Goal: Transaction & Acquisition: Download file/media

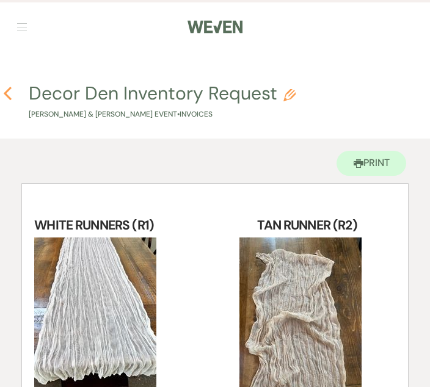
click at [5, 92] on use "button" at bounding box center [8, 93] width 8 height 13
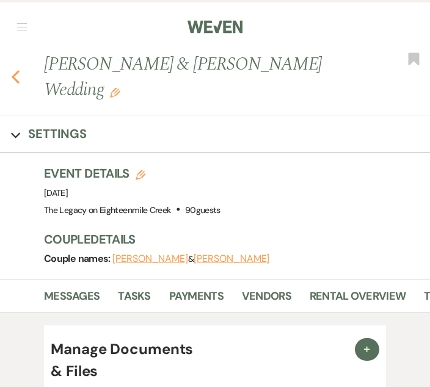
click at [17, 78] on icon "Previous" at bounding box center [15, 77] width 9 height 15
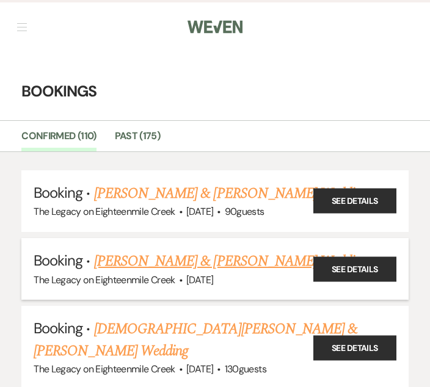
click at [233, 258] on link "[PERSON_NAME] & [PERSON_NAME] Wedding" at bounding box center [230, 261] width 273 height 22
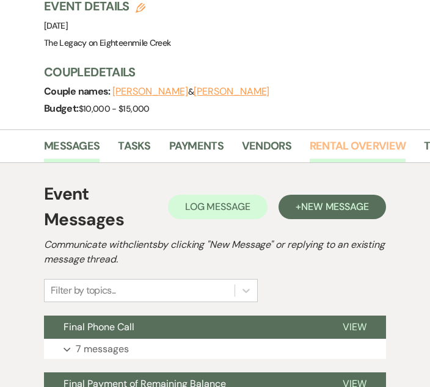
scroll to position [0, 266]
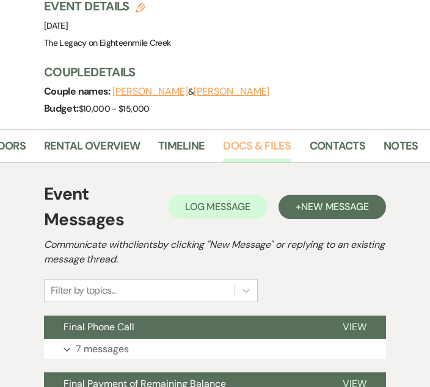
click at [223, 145] on link "Docs & Files" at bounding box center [257, 149] width 68 height 25
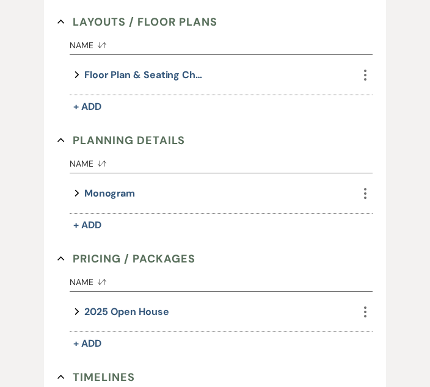
scroll to position [930, 0]
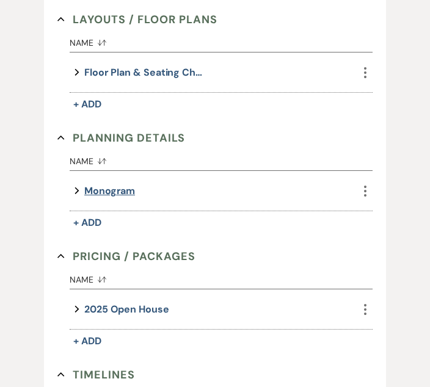
click at [109, 189] on button "Monogram" at bounding box center [109, 191] width 51 height 16
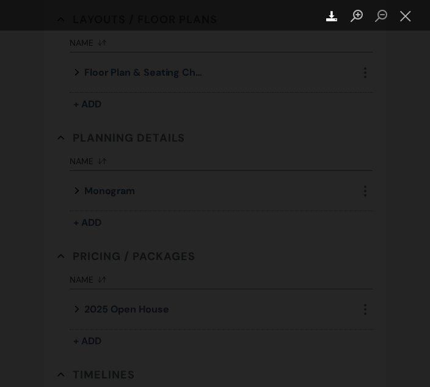
click at [332, 16] on use "Lightbox" at bounding box center [331, 16] width 11 height 10
click at [213, 13] on div "Download" at bounding box center [215, 15] width 430 height 31
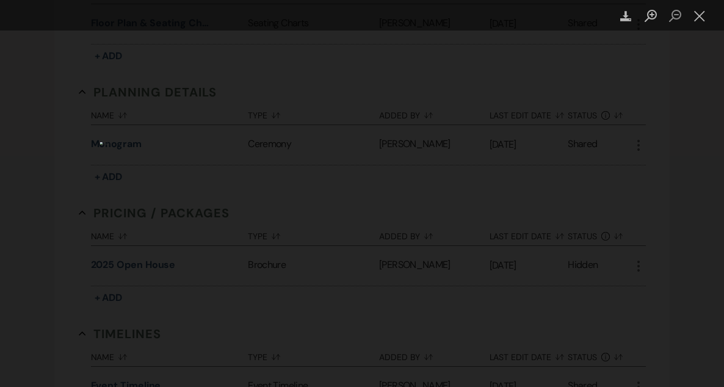
scroll to position [789, 0]
click at [701, 17] on button "Close lightbox" at bounding box center [699, 15] width 24 height 21
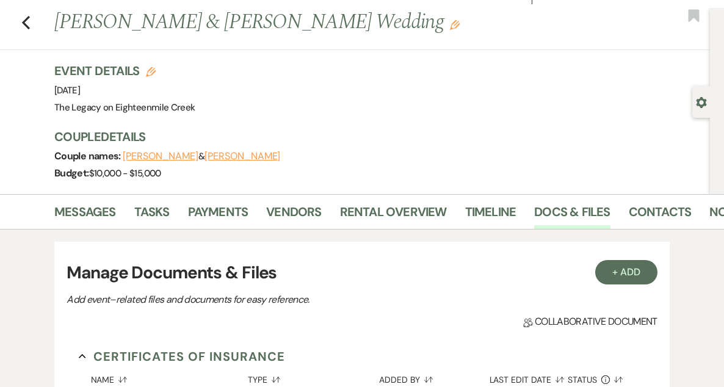
scroll to position [0, 0]
